Goal: Task Accomplishment & Management: Complete application form

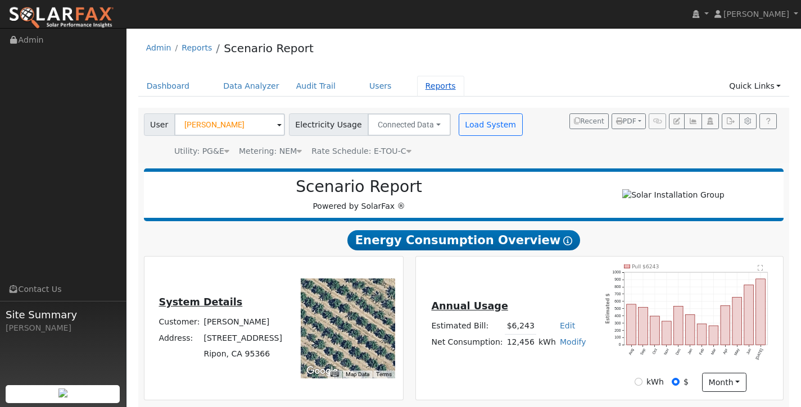
click at [420, 94] on link "Reports" at bounding box center [440, 86] width 47 height 21
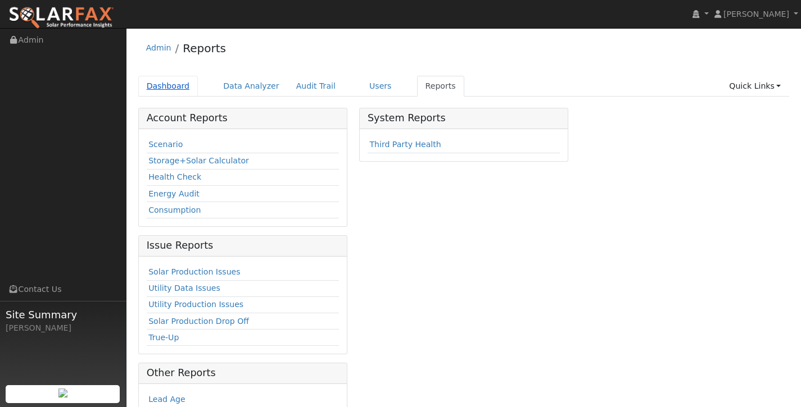
click at [176, 85] on link "Dashboard" at bounding box center [168, 86] width 60 height 21
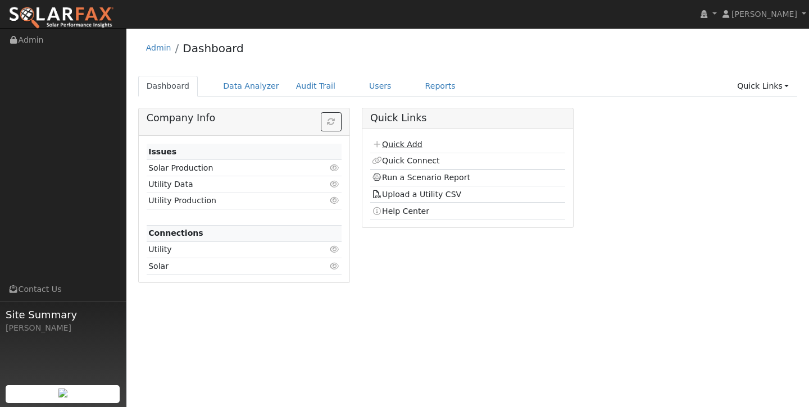
click at [407, 144] on link "Quick Add" at bounding box center [397, 144] width 50 height 9
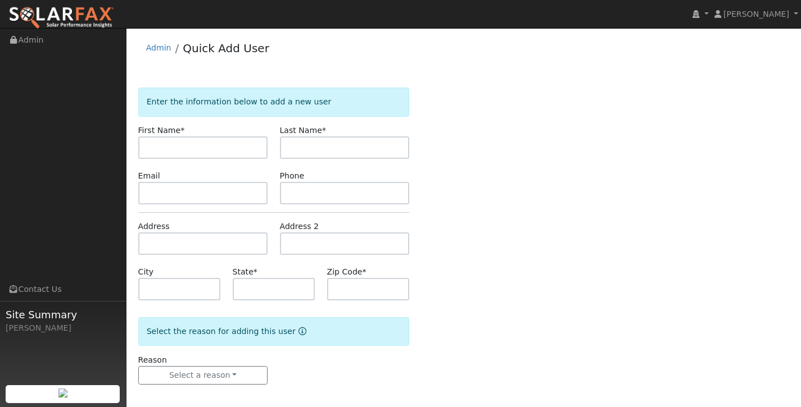
click at [197, 150] on input "text" at bounding box center [203, 148] width 130 height 22
type input "Luke"
click at [306, 148] on input "text" at bounding box center [345, 148] width 130 height 22
type input "Divine"
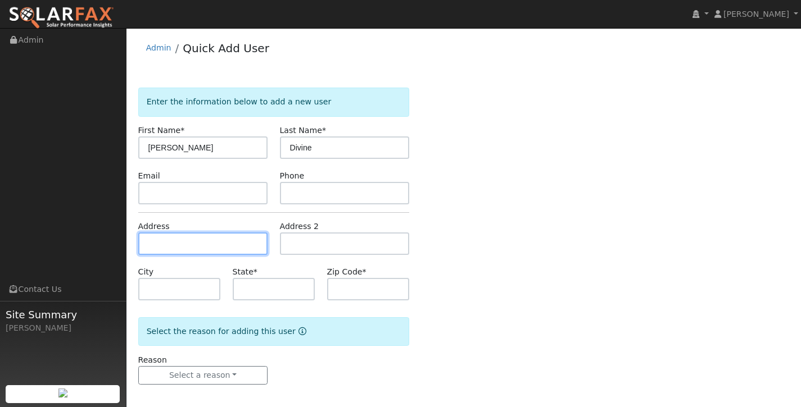
click at [224, 246] on input "text" at bounding box center [203, 244] width 130 height 22
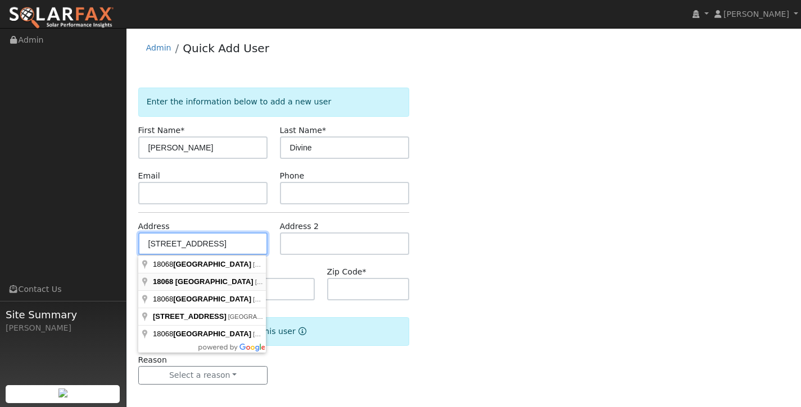
type input "18068 Sierra Avenue"
type input "Jamestown"
type input "CA"
type input "95327"
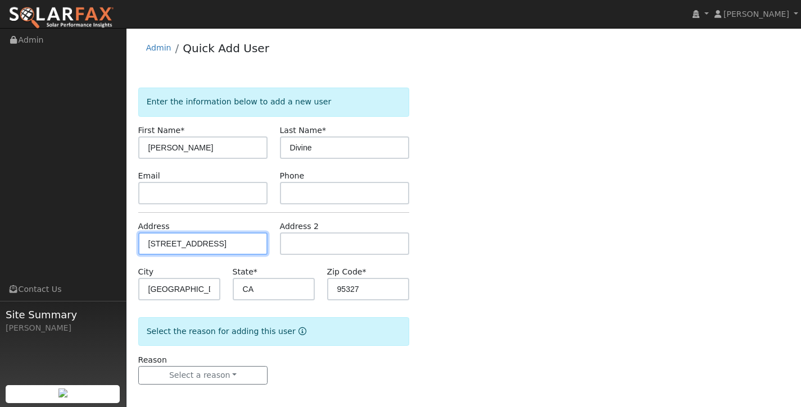
scroll to position [6, 0]
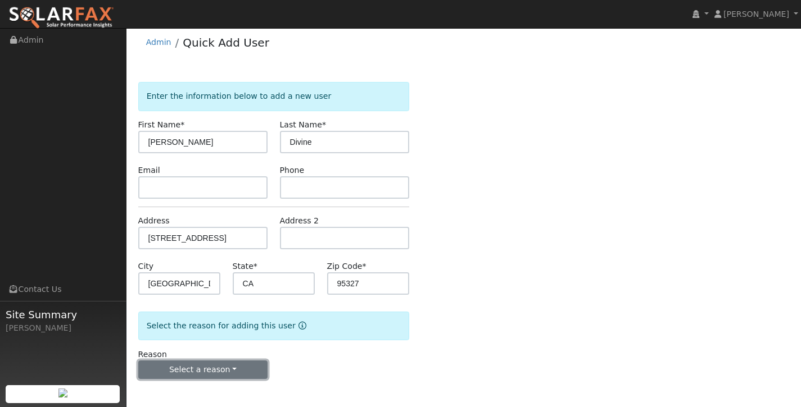
click at [240, 370] on button "Select a reason" at bounding box center [203, 370] width 130 height 19
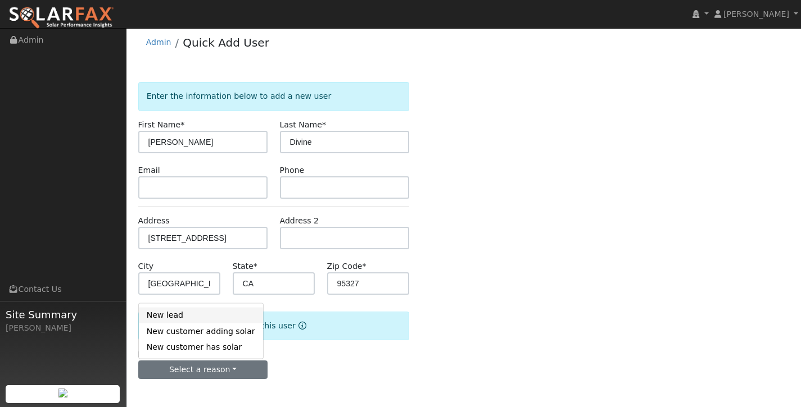
click at [229, 316] on link "New lead" at bounding box center [201, 315] width 124 height 16
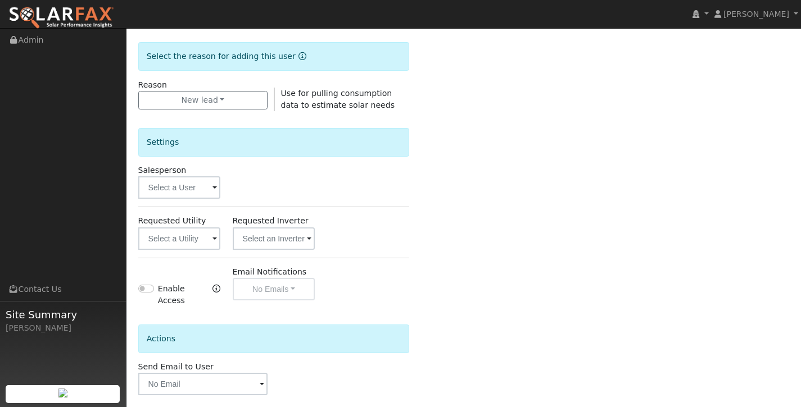
scroll to position [328, 0]
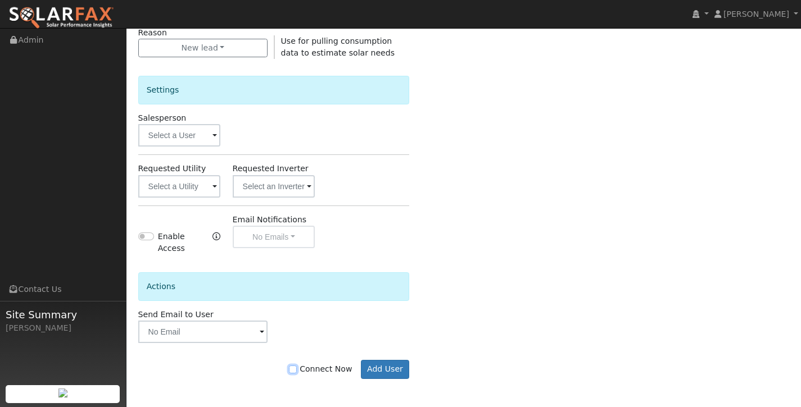
click at [297, 370] on input "Connect Now" at bounding box center [293, 370] width 8 height 8
checkbox input "true"
click at [209, 186] on input "text" at bounding box center [179, 186] width 83 height 22
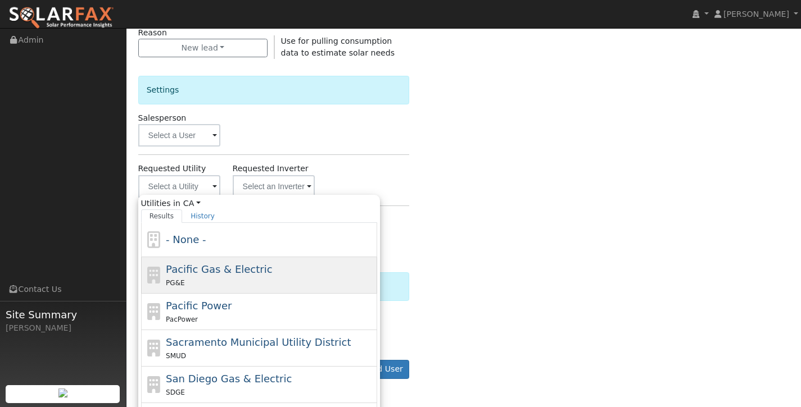
click at [269, 278] on div "PG&E" at bounding box center [270, 283] width 209 height 12
type input "Pacific Gas & Electric"
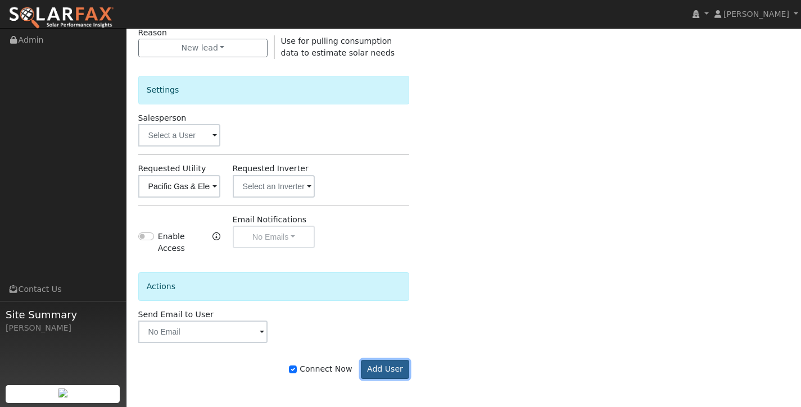
click at [401, 363] on button "Add User" at bounding box center [385, 369] width 49 height 19
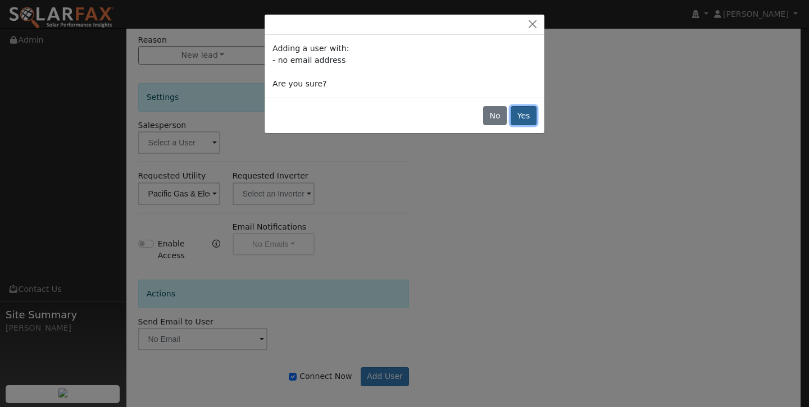
click at [527, 111] on button "Yes" at bounding box center [524, 115] width 26 height 19
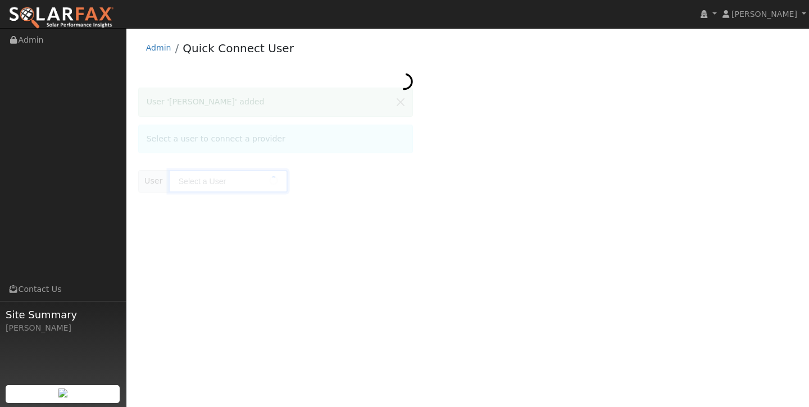
type input "[PERSON_NAME]"
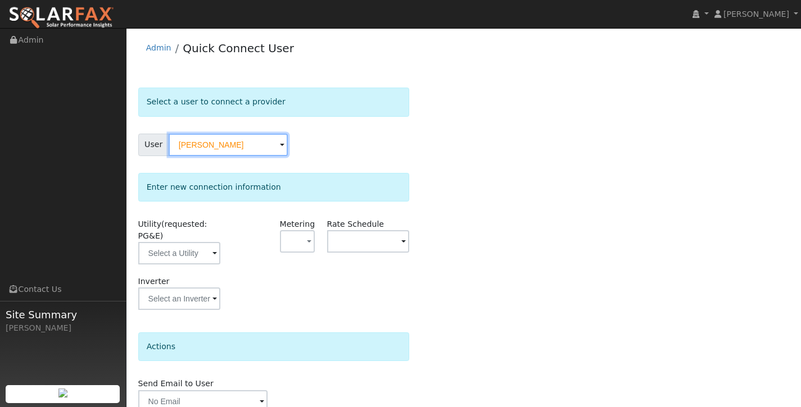
scroll to position [52, 0]
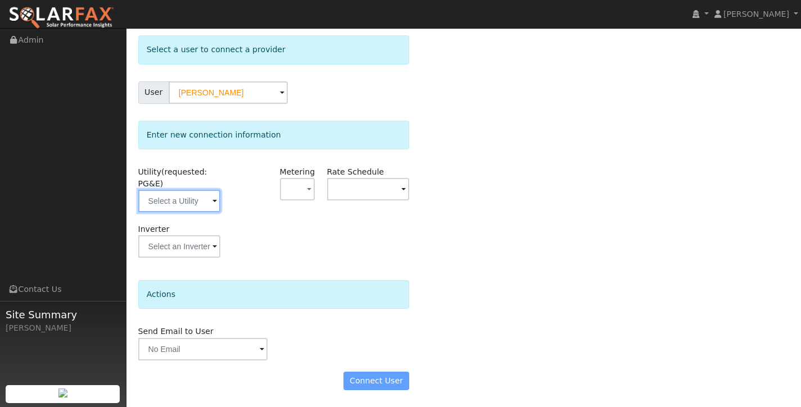
click at [182, 196] on input "text" at bounding box center [179, 201] width 83 height 22
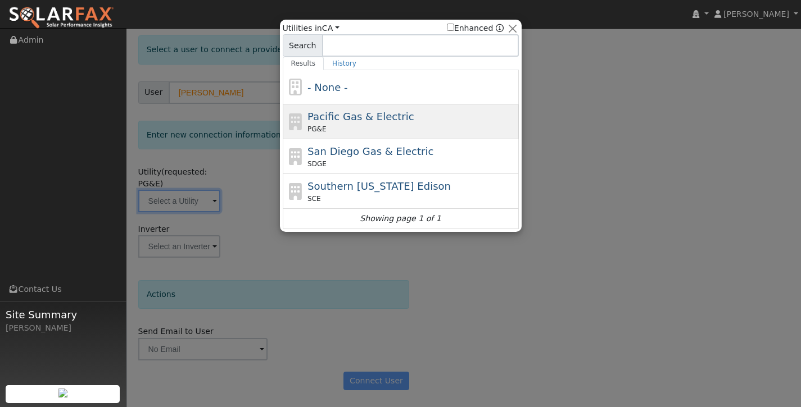
click at [354, 125] on div "PG&E" at bounding box center [411, 129] width 209 height 10
type input "PG&E"
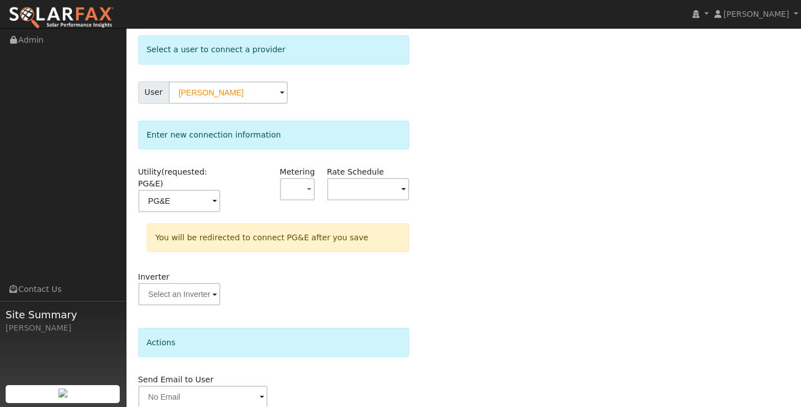
scroll to position [100, 0]
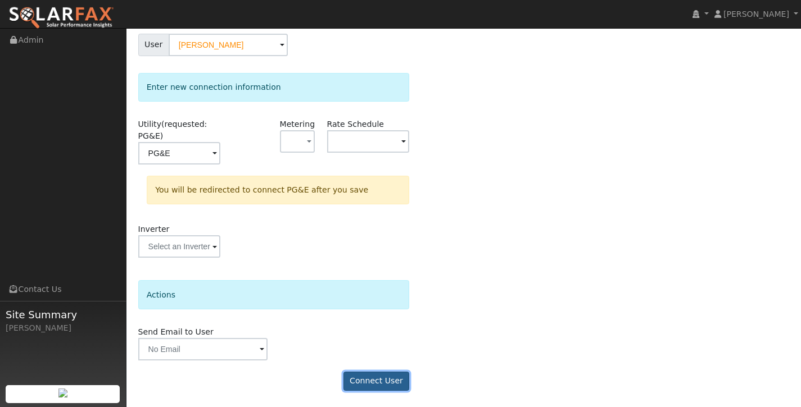
click at [381, 378] on button "Connect User" at bounding box center [376, 381] width 66 height 19
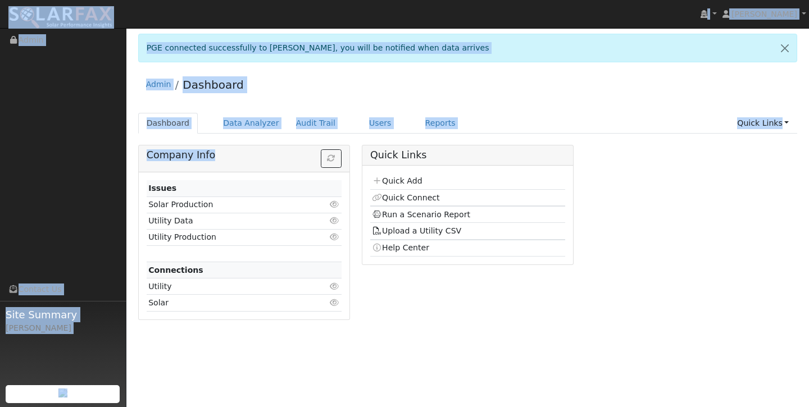
drag, startPoint x: 313, startPoint y: 179, endPoint x: 205, endPoint y: 0, distance: 209.3
click at [205, 28] on div "installed Rylan Kerr Rylan Kerr Profile My Company Help Center Terms Of Service…" at bounding box center [404, 217] width 809 height 379
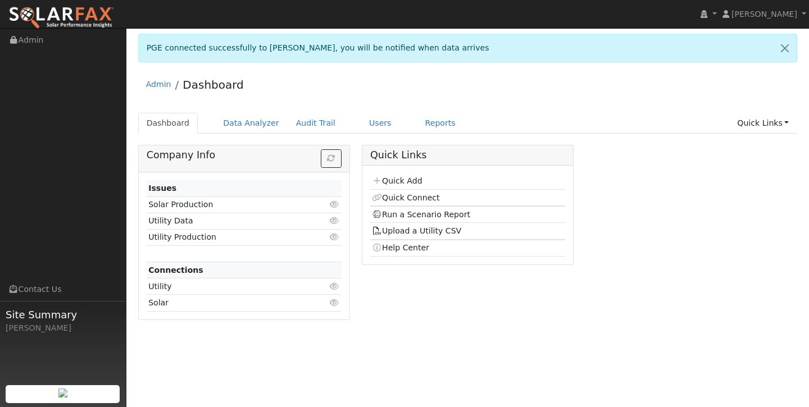
click at [269, 68] on div "PGE connected successfully to Luke Divine, you will be notified when data arriv…" at bounding box center [468, 52] width 672 height 37
click at [437, 124] on link "Reports" at bounding box center [440, 123] width 47 height 21
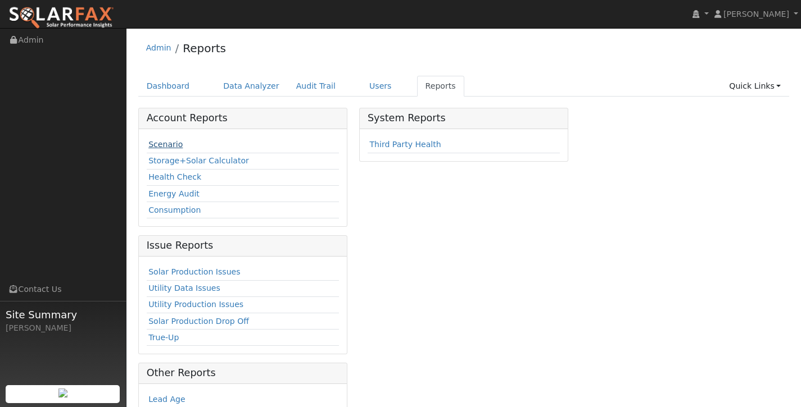
click at [173, 142] on link "Scenario" at bounding box center [165, 144] width 34 height 9
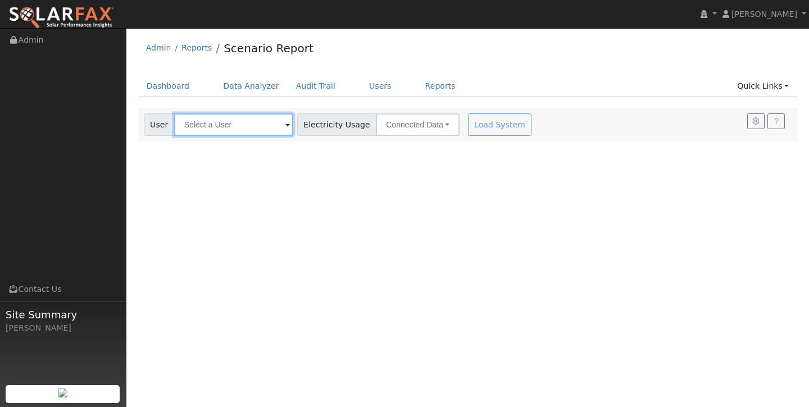
click at [225, 128] on input "text" at bounding box center [233, 125] width 119 height 22
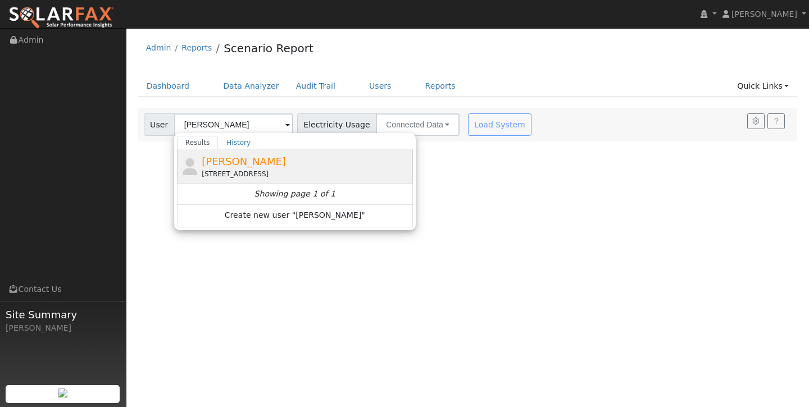
click at [257, 164] on div "[PERSON_NAME] [STREET_ADDRESS]" at bounding box center [306, 166] width 209 height 25
type input "[PERSON_NAME]"
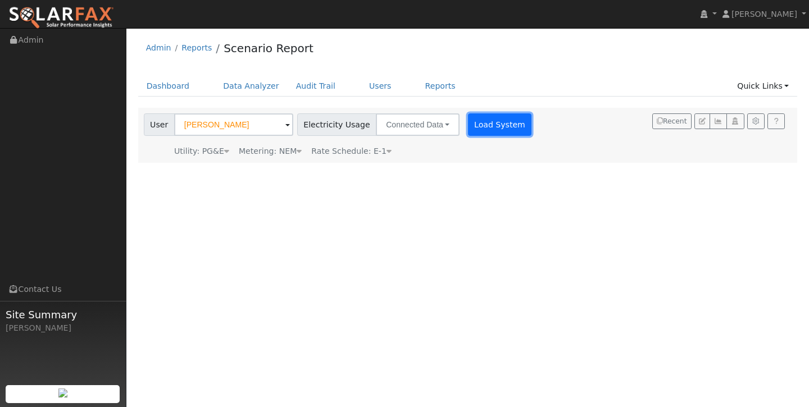
click at [484, 128] on button "Load System" at bounding box center [500, 125] width 64 height 22
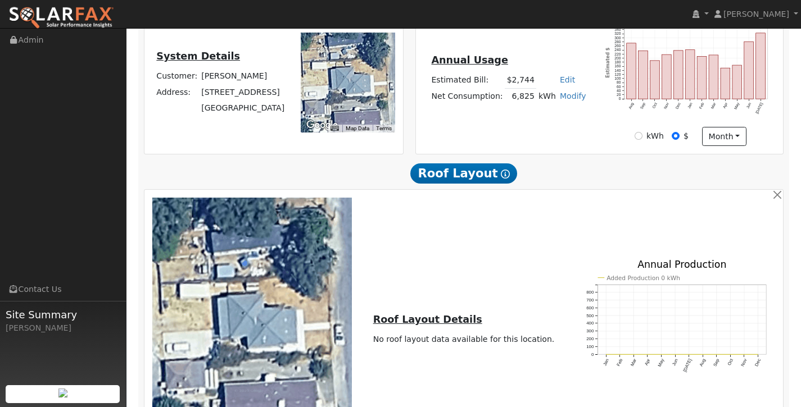
scroll to position [440, 0]
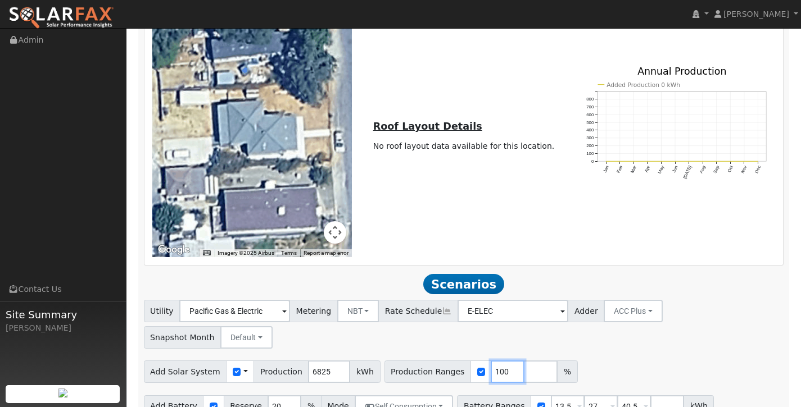
click at [496, 361] on input "100" at bounding box center [508, 372] width 34 height 22
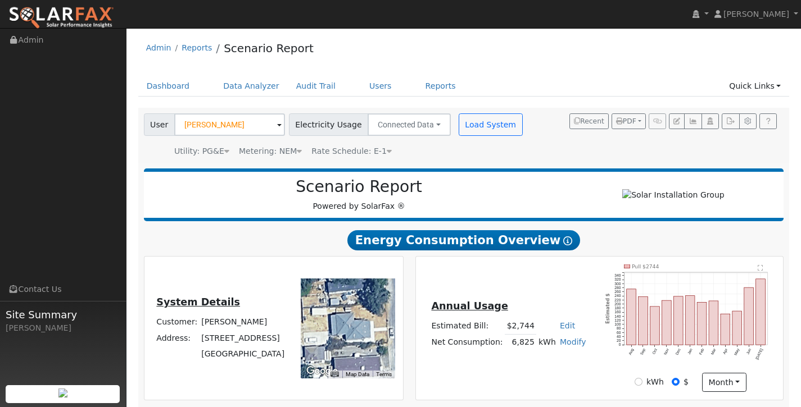
scroll to position [76, 0]
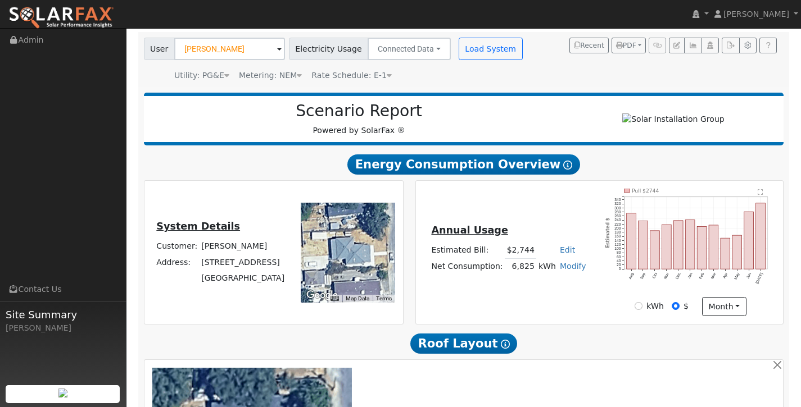
type input "102"
click at [569, 271] on link "Modify" at bounding box center [573, 266] width 26 height 9
click at [560, 292] on link "Add Consumption" at bounding box center [534, 285] width 94 height 16
type input "6825"
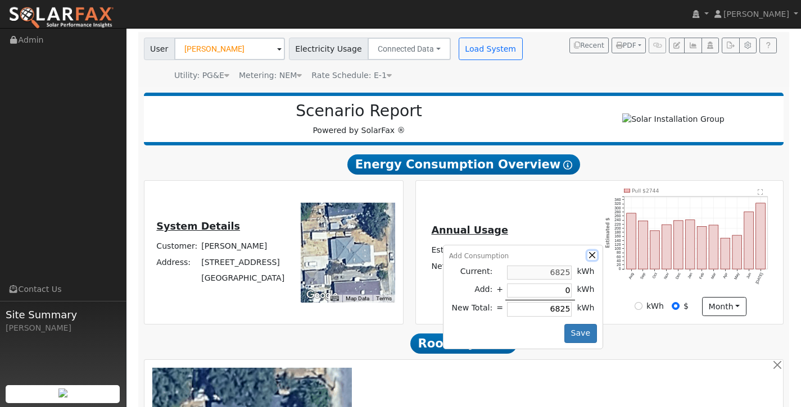
click at [587, 257] on button "button" at bounding box center [592, 256] width 10 height 10
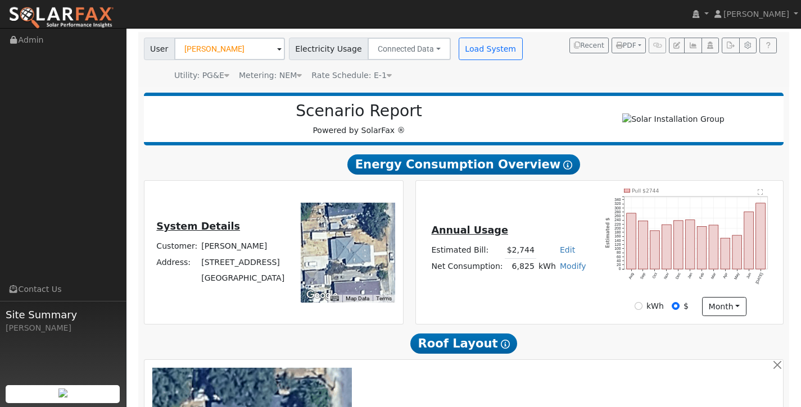
scroll to position [440, 0]
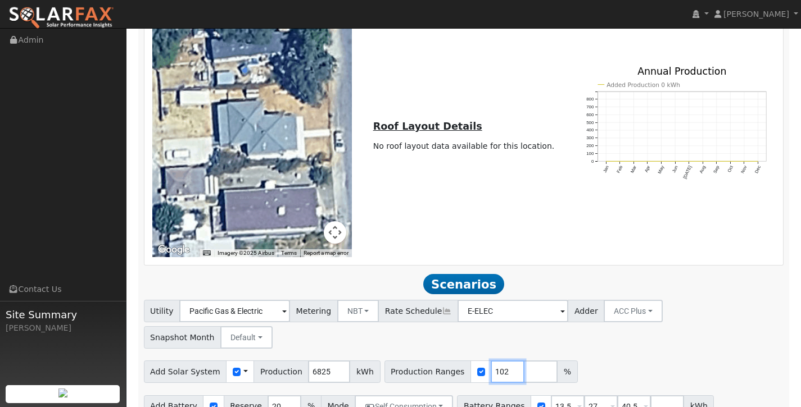
click at [496, 361] on input "102" at bounding box center [508, 372] width 34 height 22
type input "155"
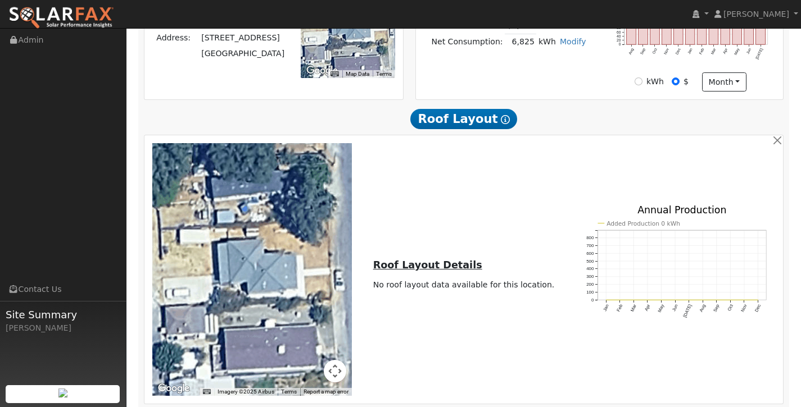
scroll to position [0, 0]
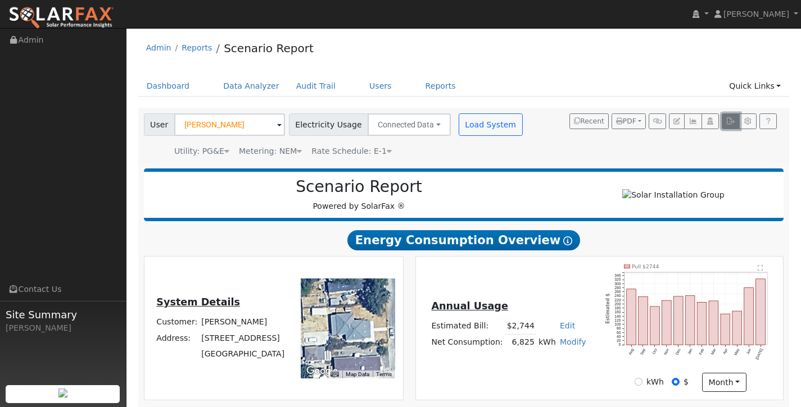
click at [731, 121] on icon "button" at bounding box center [730, 121] width 8 height 7
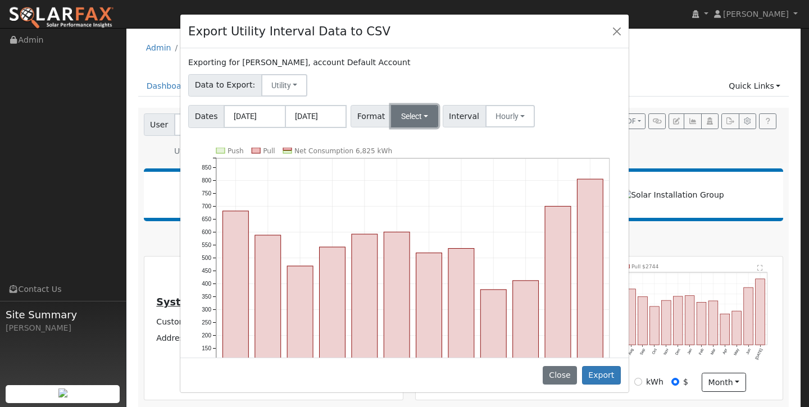
click at [418, 120] on button "Select" at bounding box center [415, 116] width 48 height 22
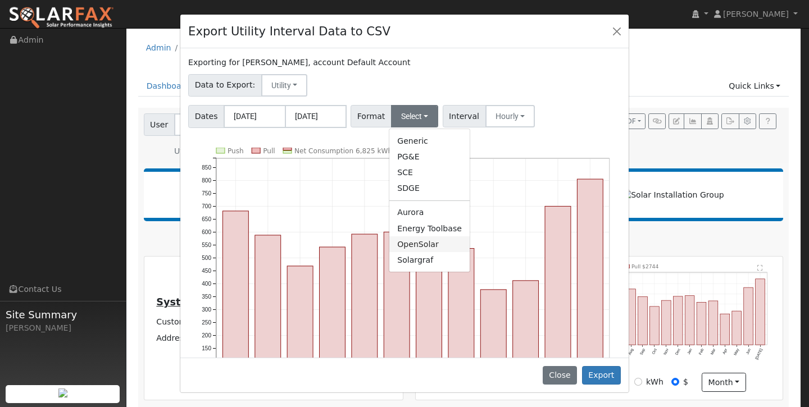
click at [432, 242] on link "OpenSolar" at bounding box center [430, 245] width 80 height 16
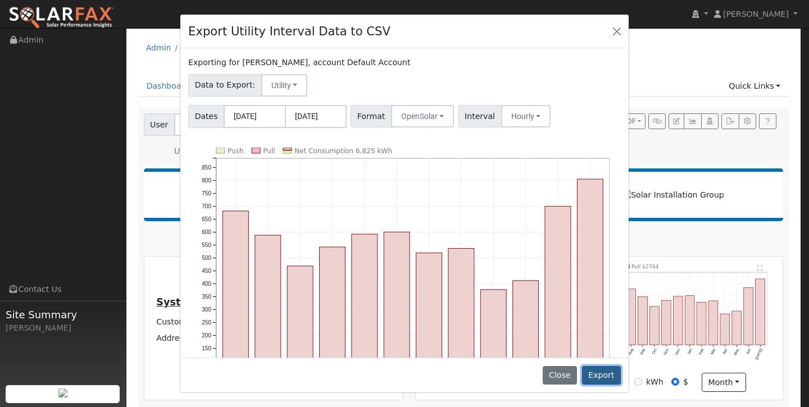
click at [606, 375] on button "Export" at bounding box center [601, 375] width 39 height 19
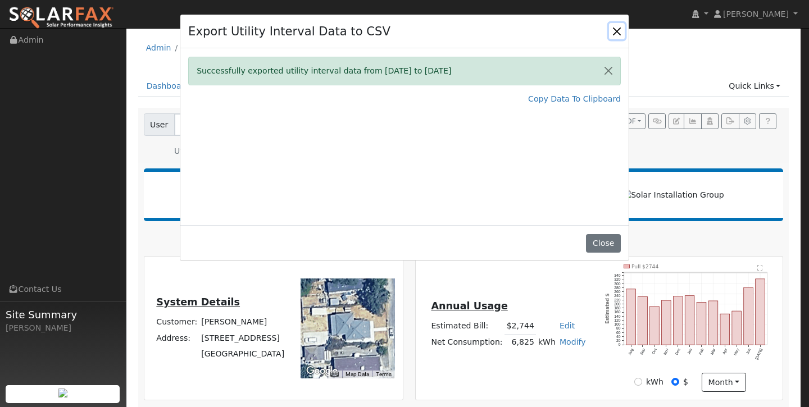
click at [617, 29] on button "Close" at bounding box center [617, 31] width 16 height 16
